Goal: Information Seeking & Learning: Learn about a topic

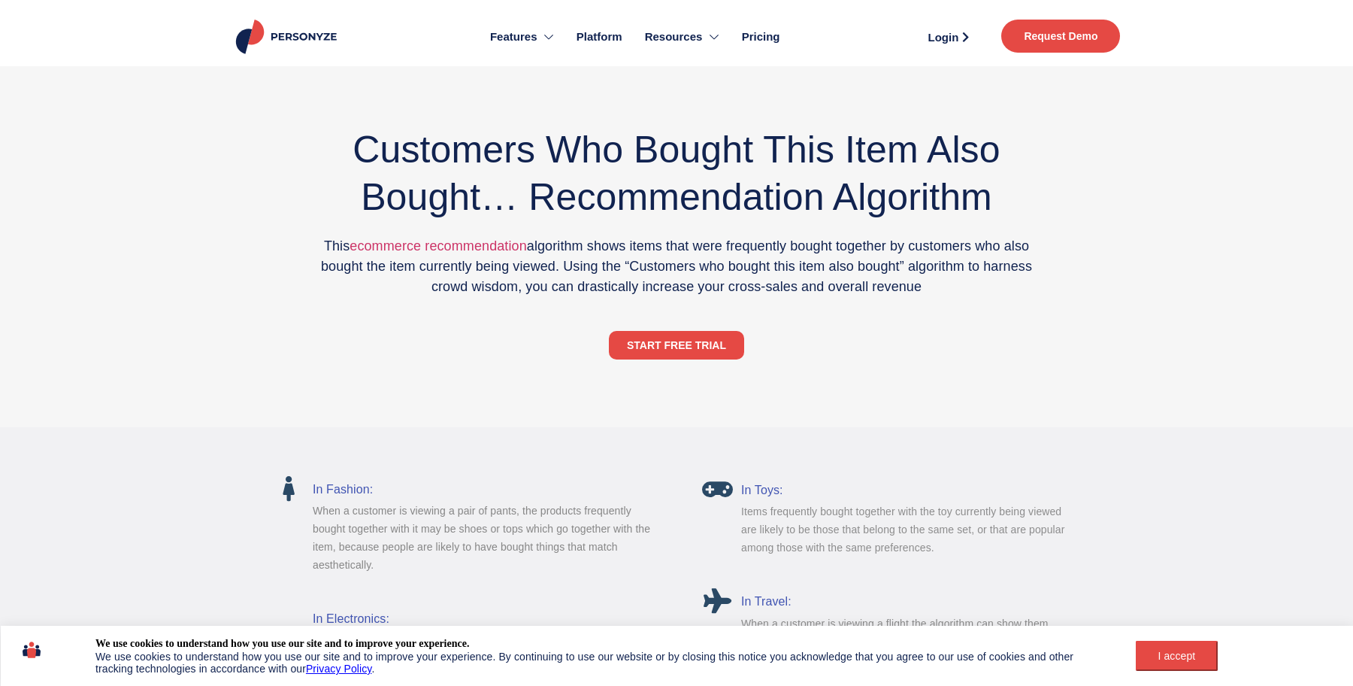
scroll to position [56, 0]
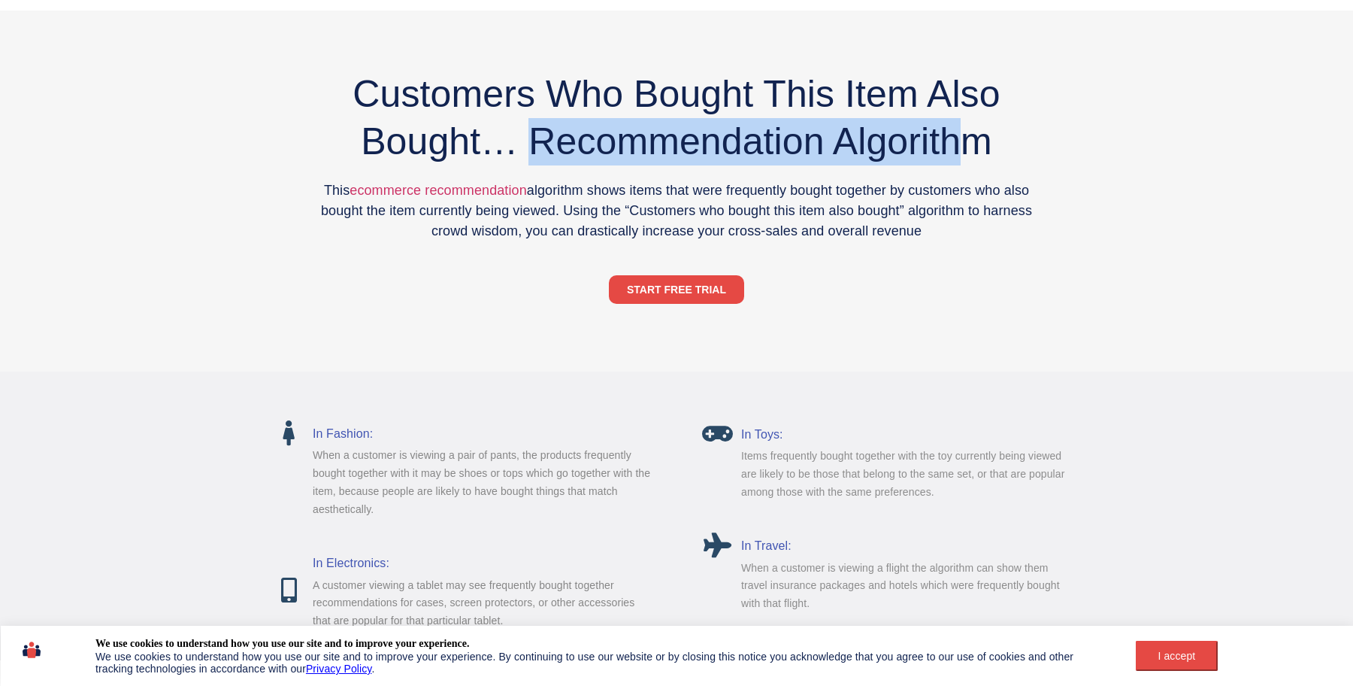
drag, startPoint x: 535, startPoint y: 135, endPoint x: 954, endPoint y: 138, distance: 418.8
click at [956, 136] on h2 "Customers Who Bought This Item Also Bought… Recommendation Algorithm" at bounding box center [677, 118] width 734 height 95
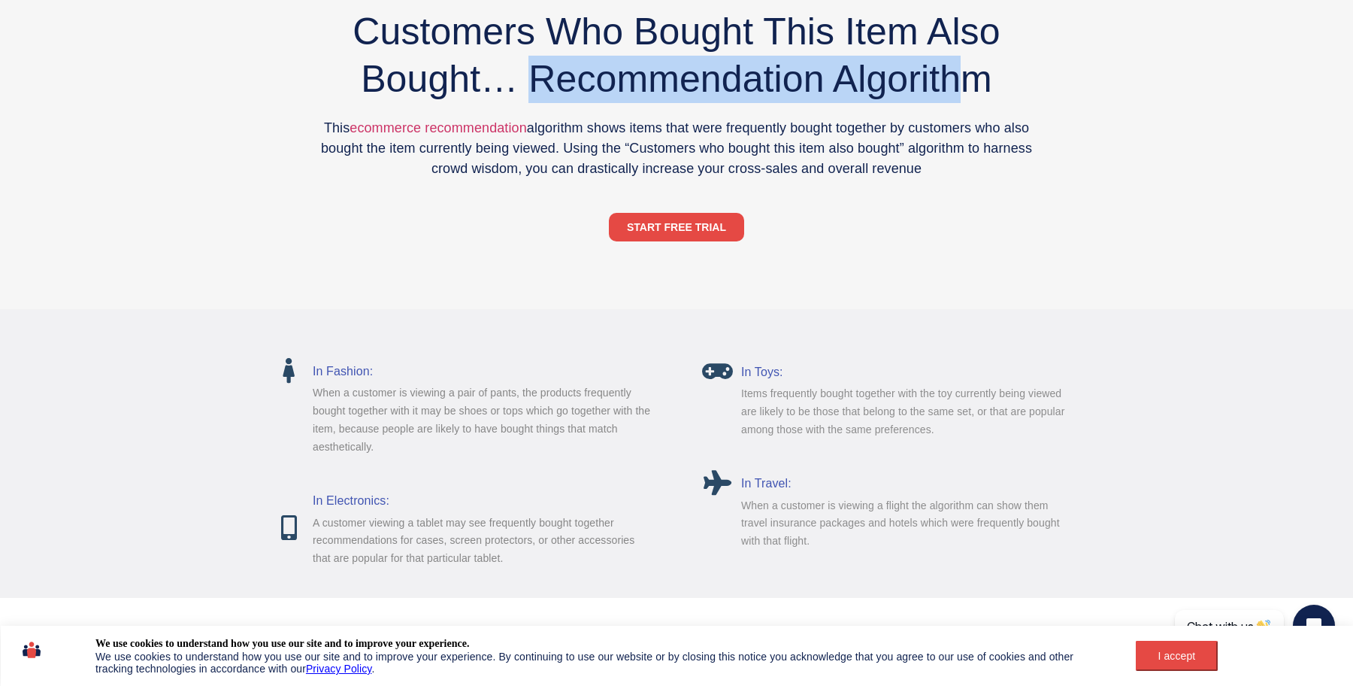
scroll to position [116, 0]
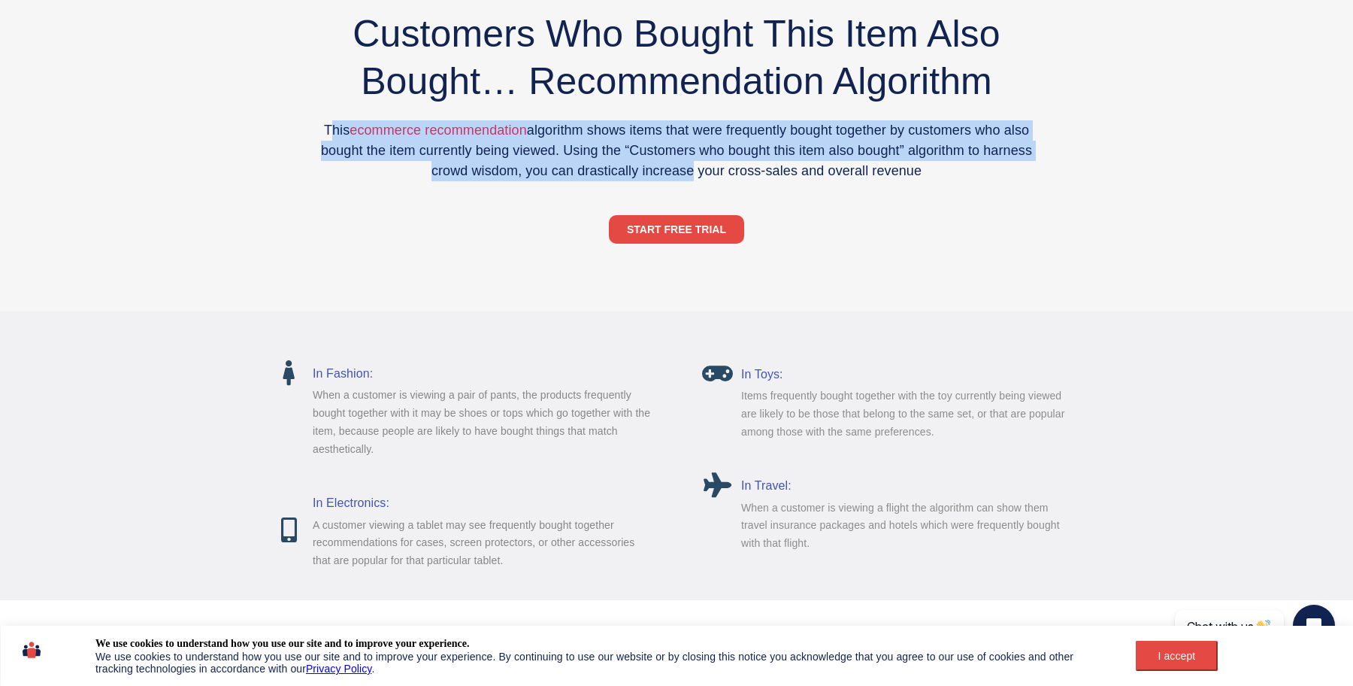
drag, startPoint x: 326, startPoint y: 133, endPoint x: 685, endPoint y: 171, distance: 360.7
click at [685, 171] on p "This ecommerce recommendation algorithm shows items that were frequently bought…" at bounding box center [677, 150] width 734 height 61
click at [676, 142] on p "This ecommerce recommendation algorithm shows items that were frequently bought…" at bounding box center [677, 150] width 734 height 61
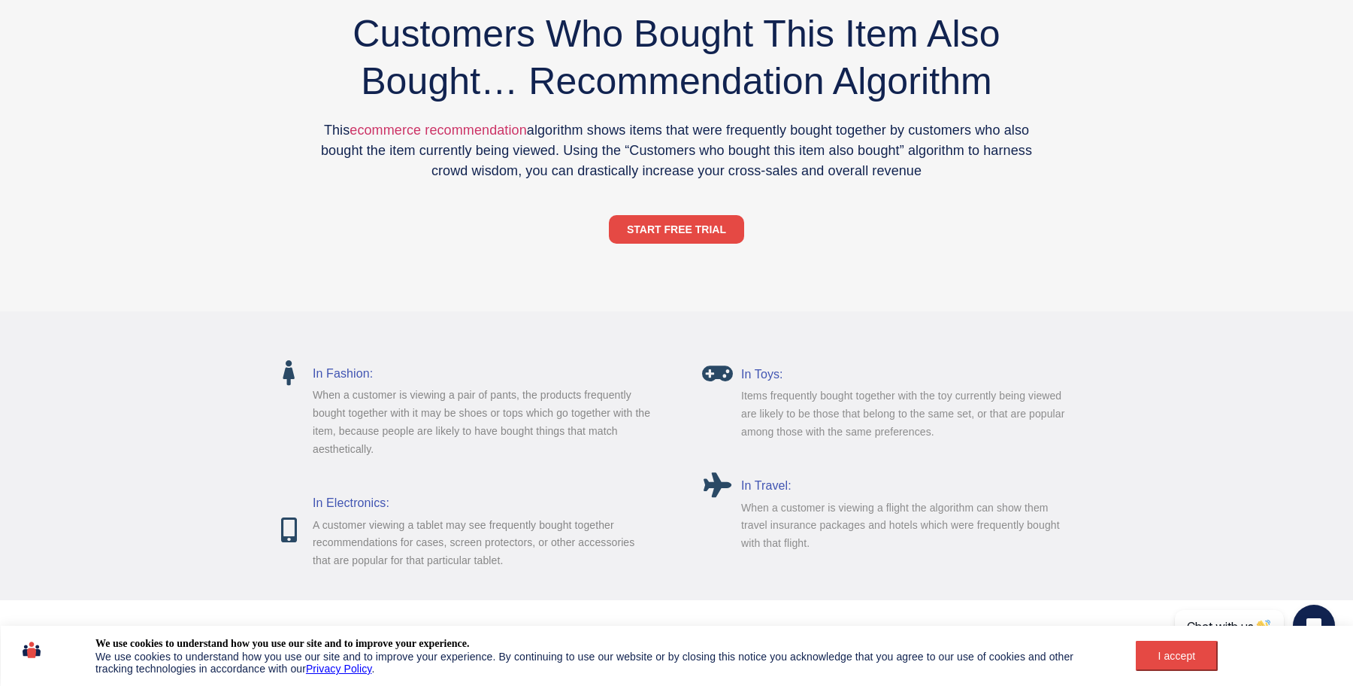
drag, startPoint x: 637, startPoint y: 135, endPoint x: 976, endPoint y: 174, distance: 341.2
click at [978, 174] on p "This ecommerce recommendation algorithm shows items that were frequently bought…" at bounding box center [677, 150] width 734 height 61
click at [856, 182] on div "This ecommerce recommendation algorithm shows items that were frequently bought…" at bounding box center [677, 155] width 734 height 71
click at [893, 152] on p "This ecommerce recommendation algorithm shows items that were frequently bought…" at bounding box center [677, 150] width 734 height 61
drag, startPoint x: 439, startPoint y: 166, endPoint x: 756, endPoint y: 192, distance: 318.3
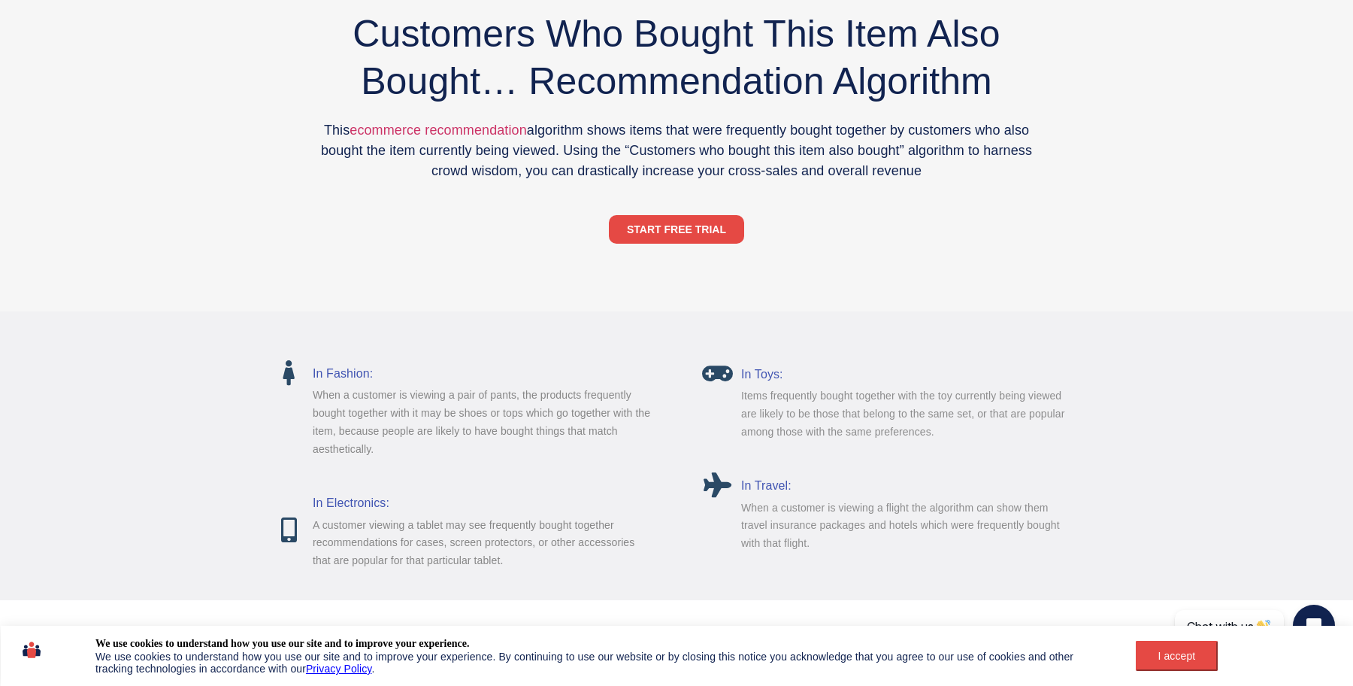
click at [756, 192] on div "This ecommerce recommendation algorithm shows items that were frequently bought…" at bounding box center [677, 155] width 734 height 71
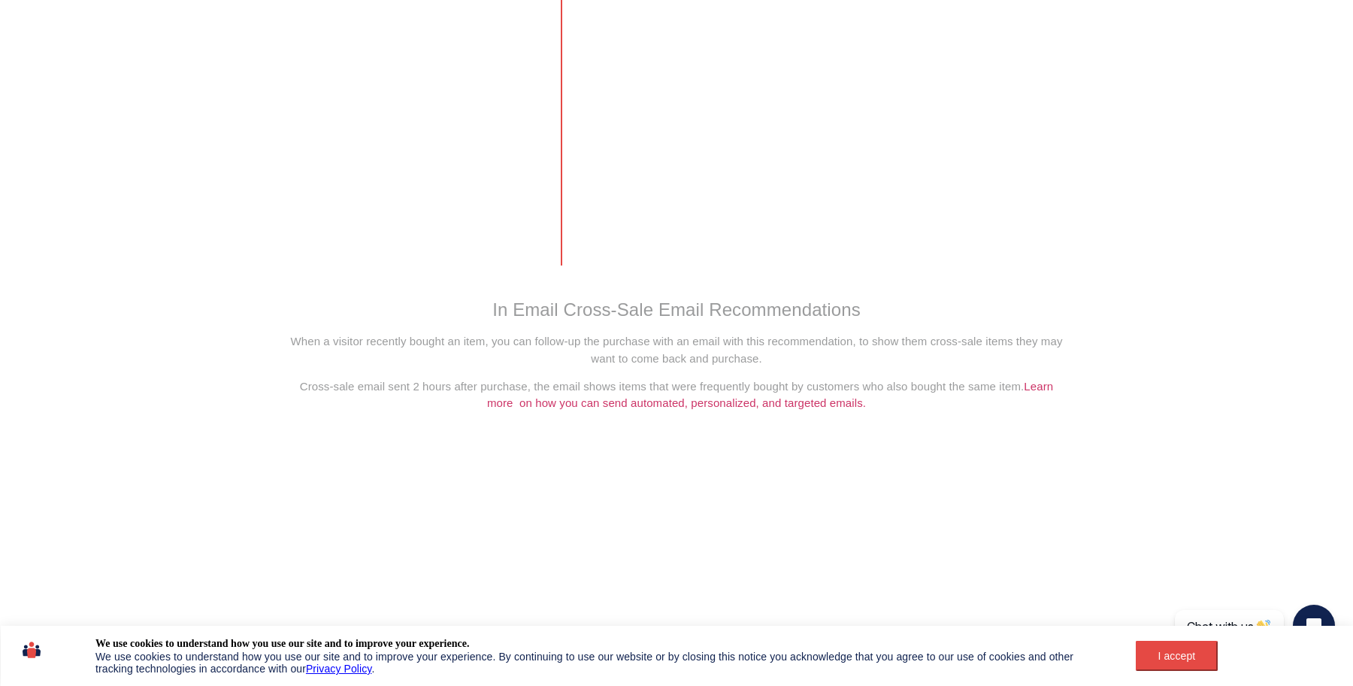
scroll to position [2314, 0]
